Goal: Task Accomplishment & Management: Manage account settings

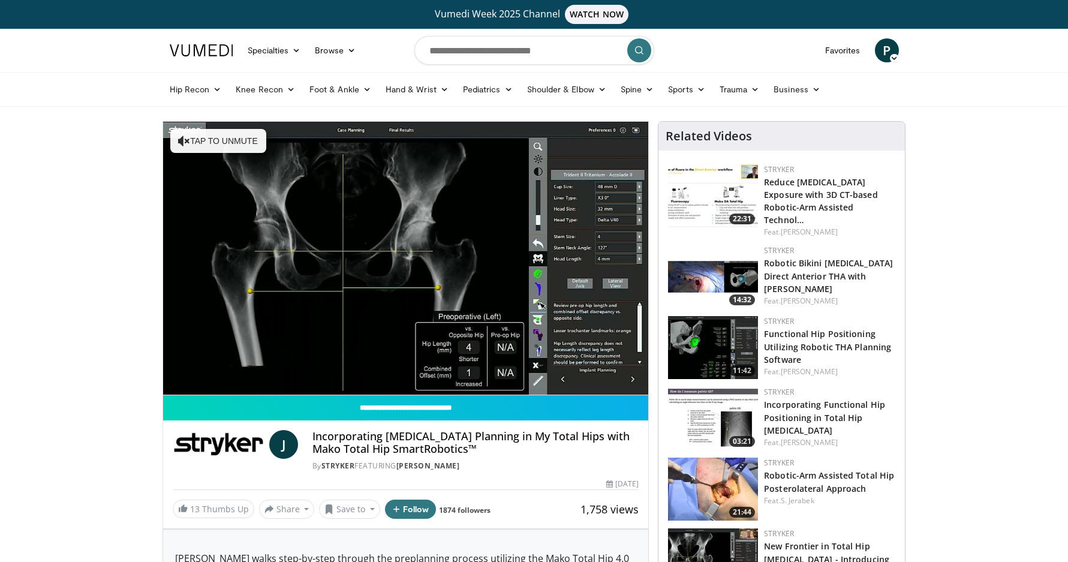
click at [894, 55] on icon at bounding box center [894, 58] width 8 height 8
click at [787, 145] on link "Settings" at bounding box center [825, 146] width 143 height 19
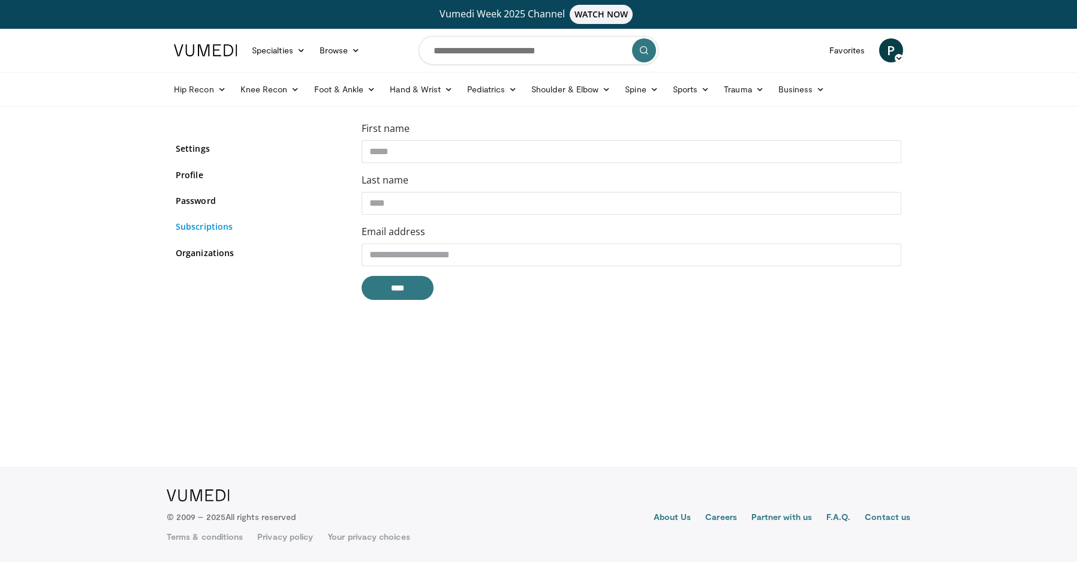
click at [257, 230] on link "Subscriptions" at bounding box center [260, 226] width 168 height 13
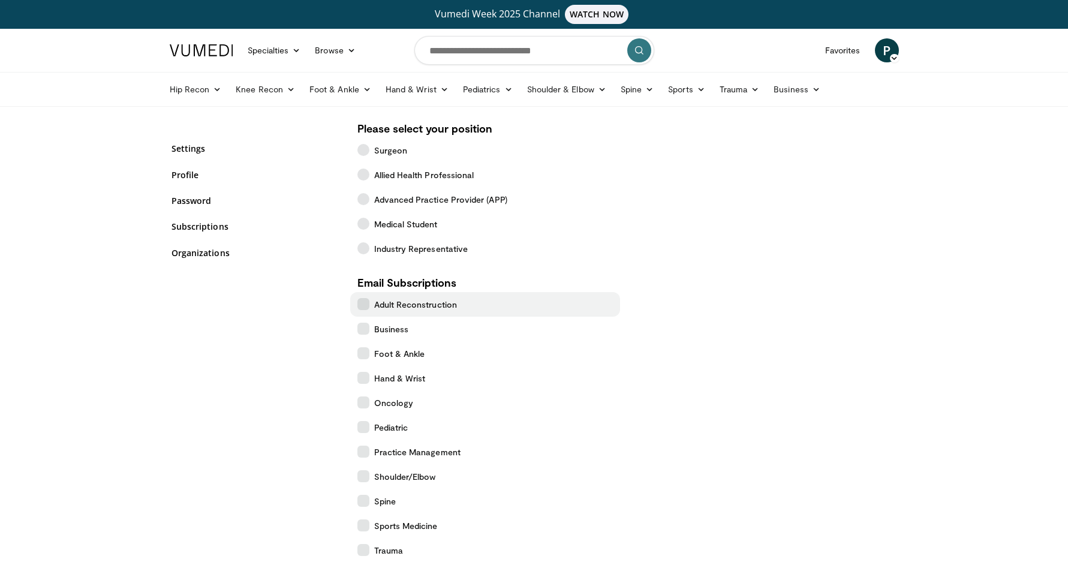
click at [363, 300] on icon at bounding box center [363, 304] width 12 height 12
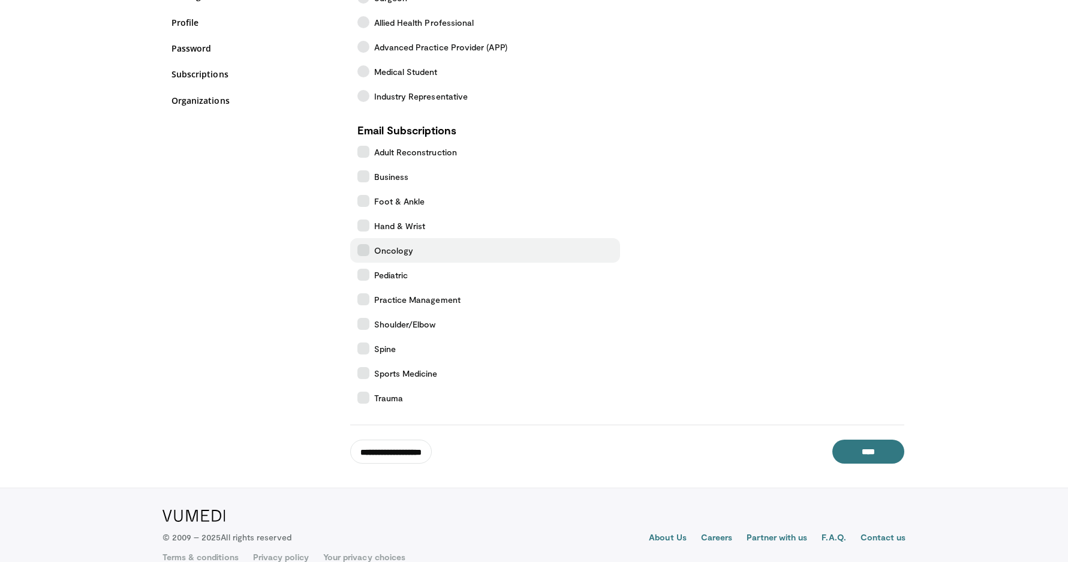
scroll to position [173, 0]
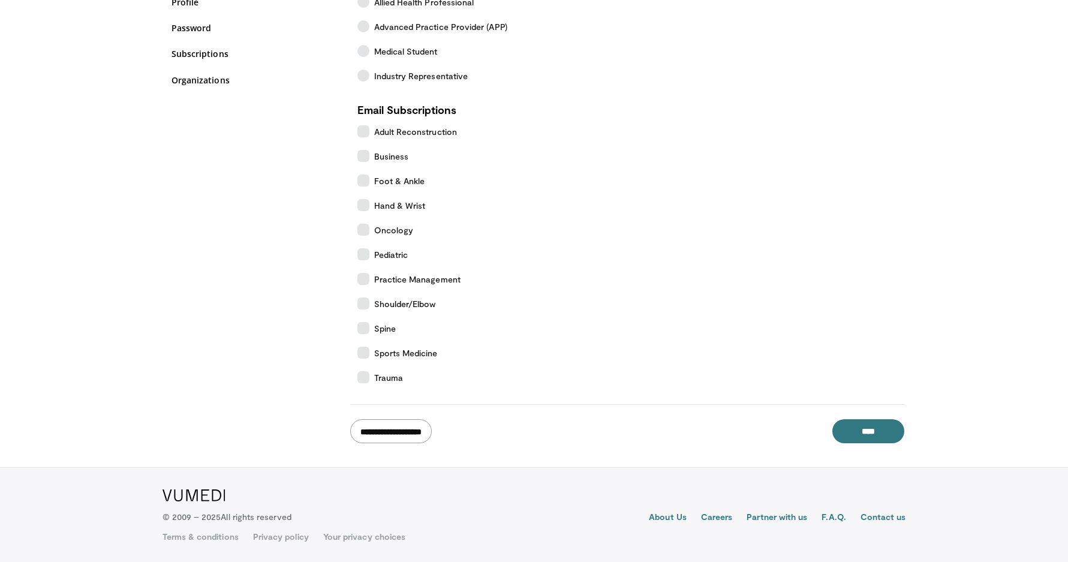
click at [426, 438] on input "**********" at bounding box center [391, 431] width 82 height 24
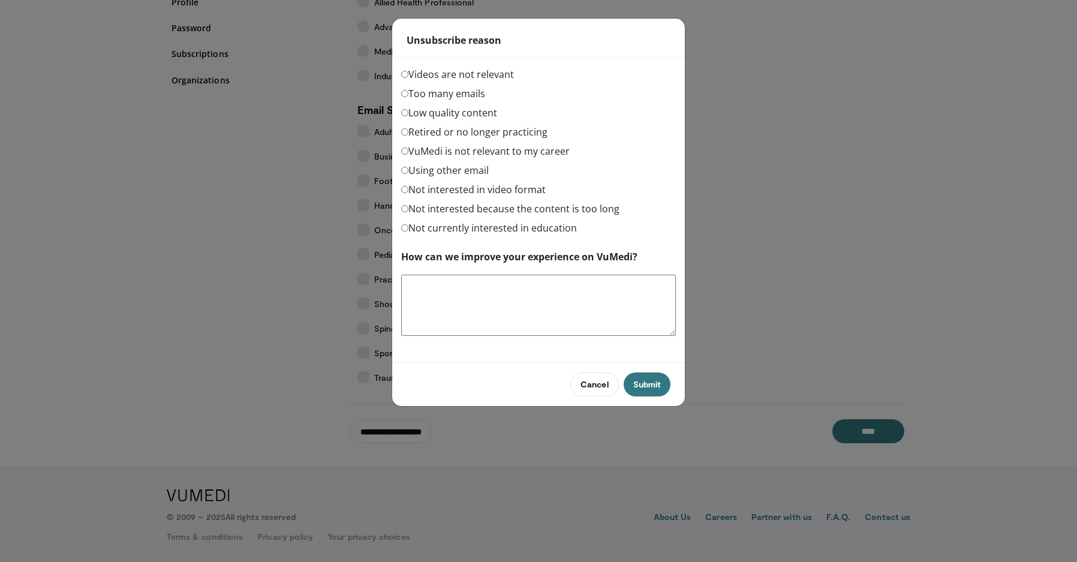
click at [600, 385] on button "Cancel" at bounding box center [594, 384] width 48 height 24
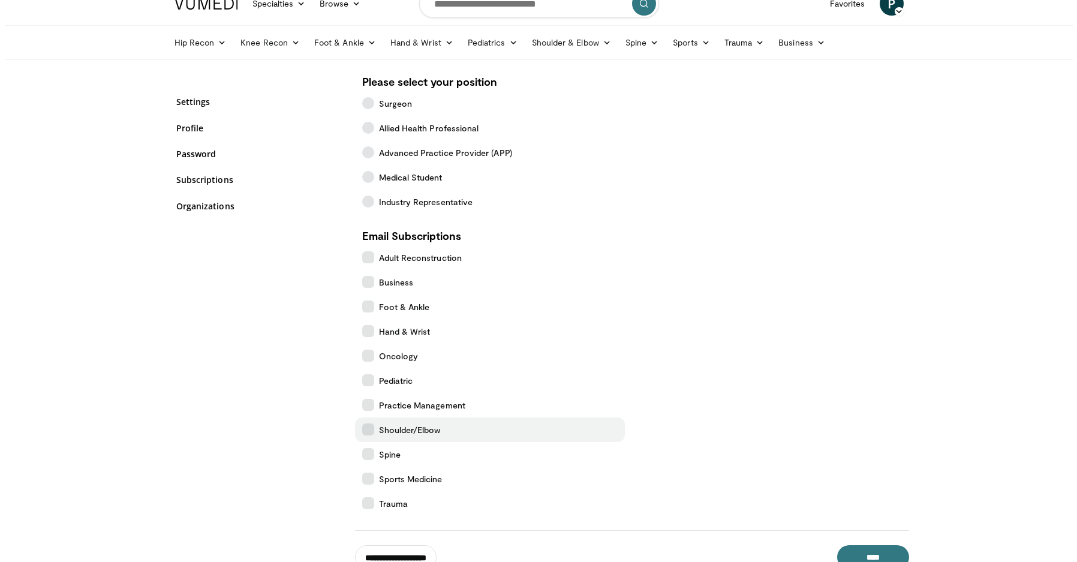
scroll to position [81, 0]
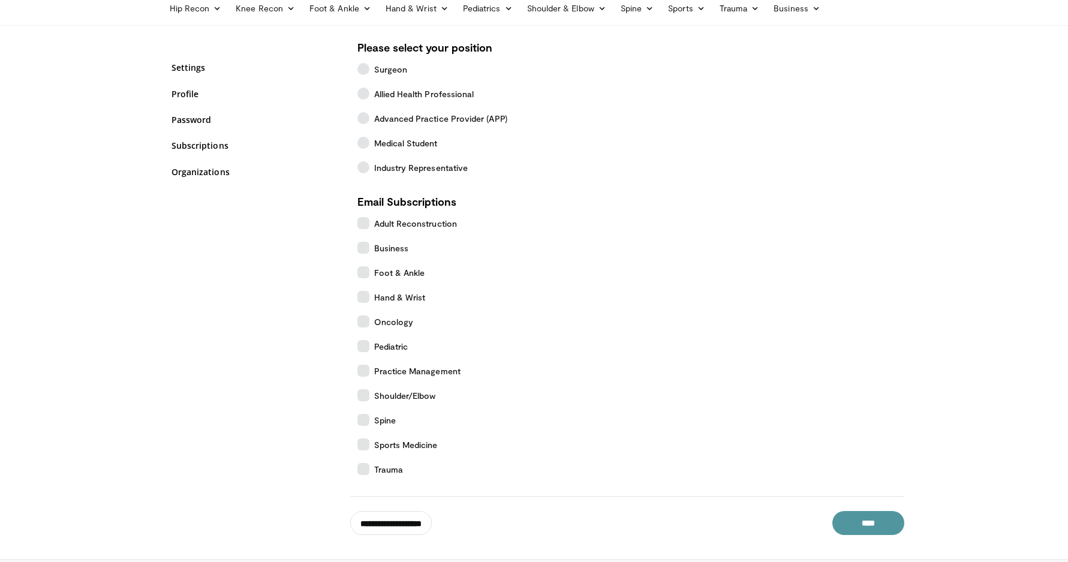
click at [859, 516] on input "****" at bounding box center [868, 523] width 72 height 24
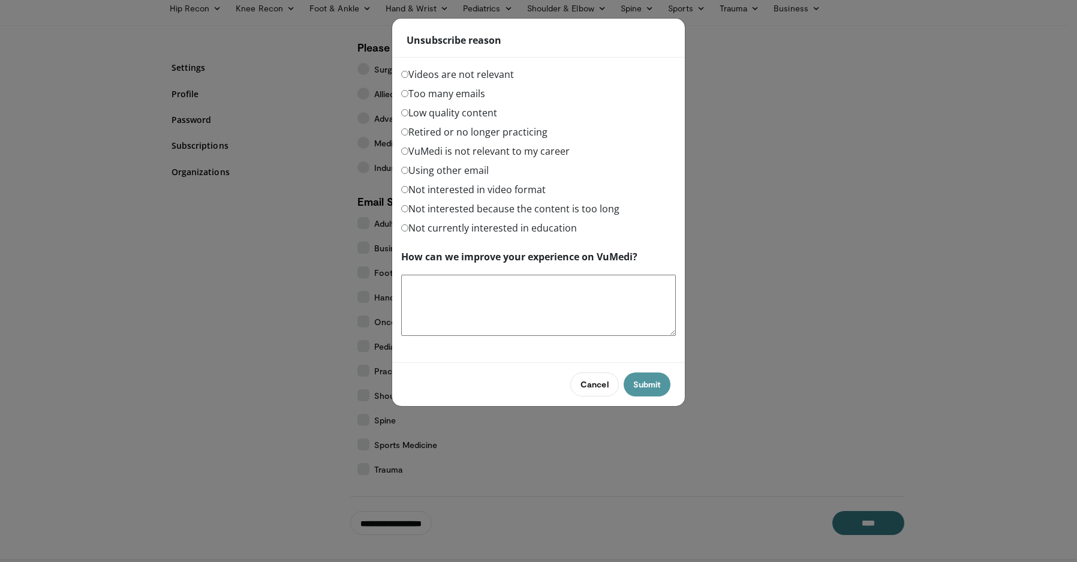
click at [656, 381] on button "Submit" at bounding box center [647, 384] width 47 height 24
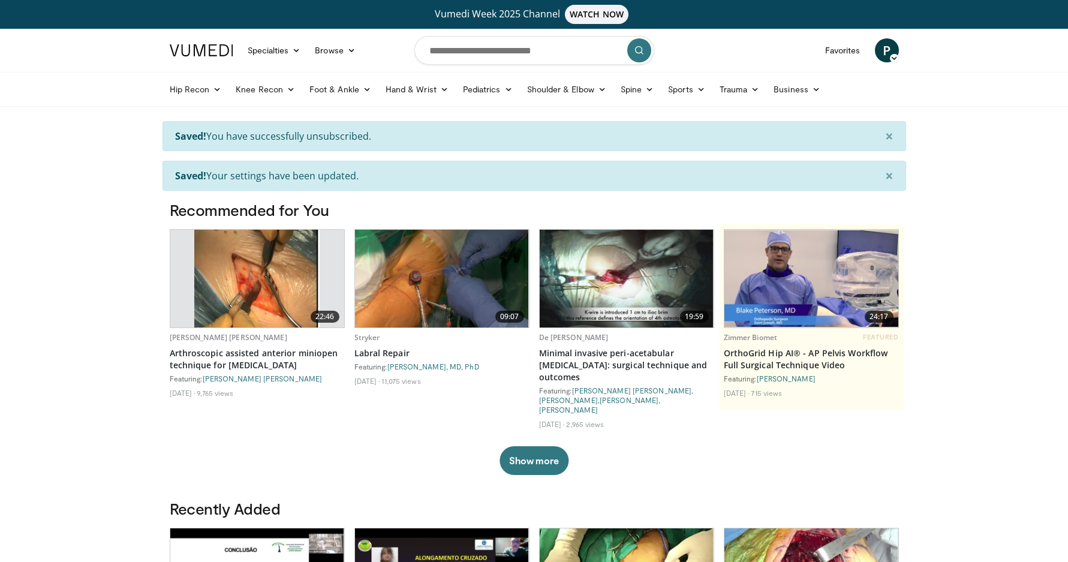
click at [891, 59] on icon at bounding box center [894, 58] width 8 height 8
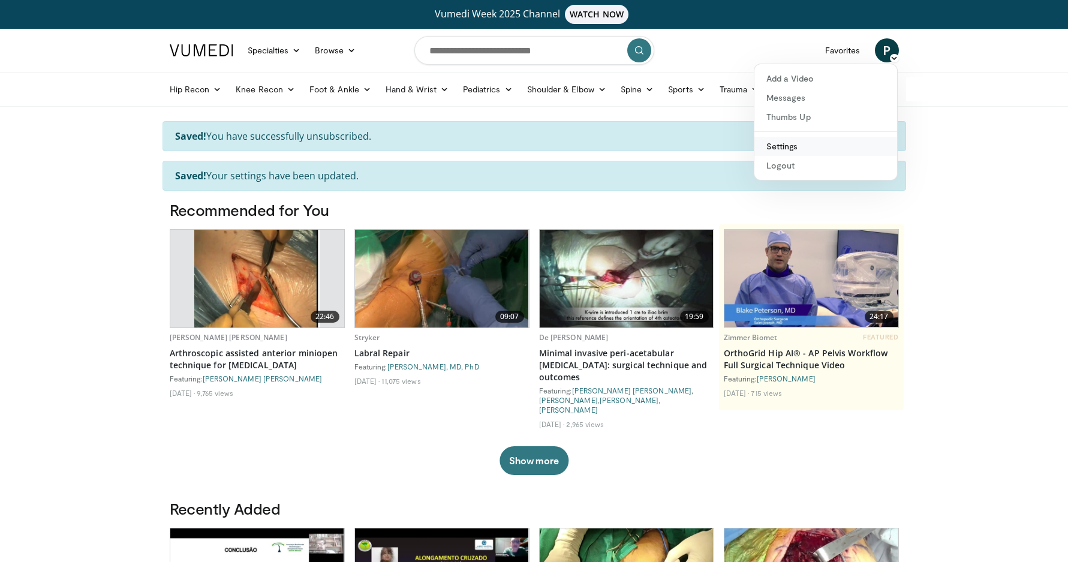
click at [795, 143] on link "Settings" at bounding box center [825, 146] width 143 height 19
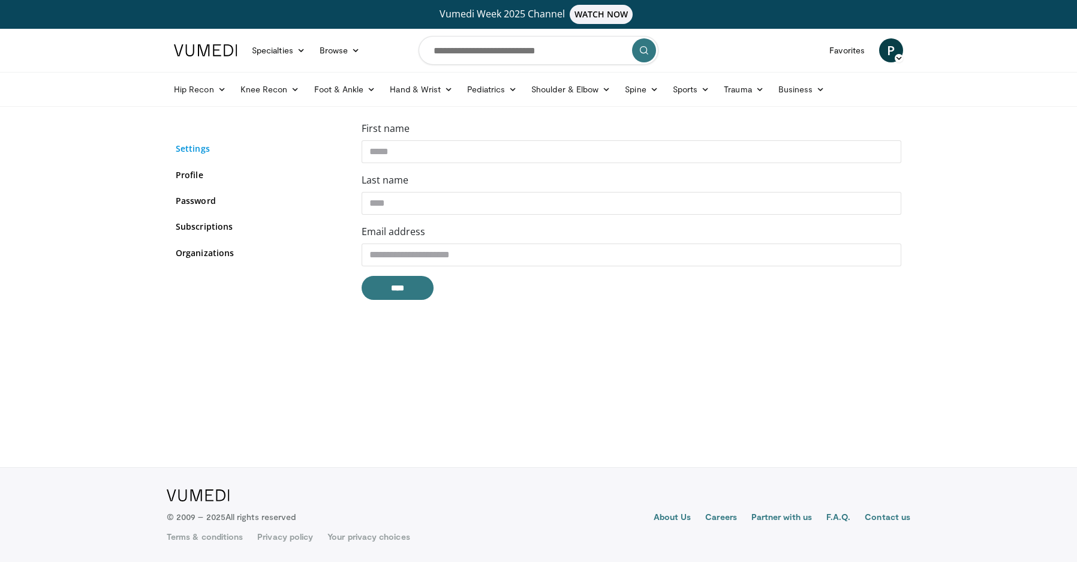
click at [200, 145] on link "Settings" at bounding box center [260, 148] width 168 height 13
